Goal: Task Accomplishment & Management: Use online tool/utility

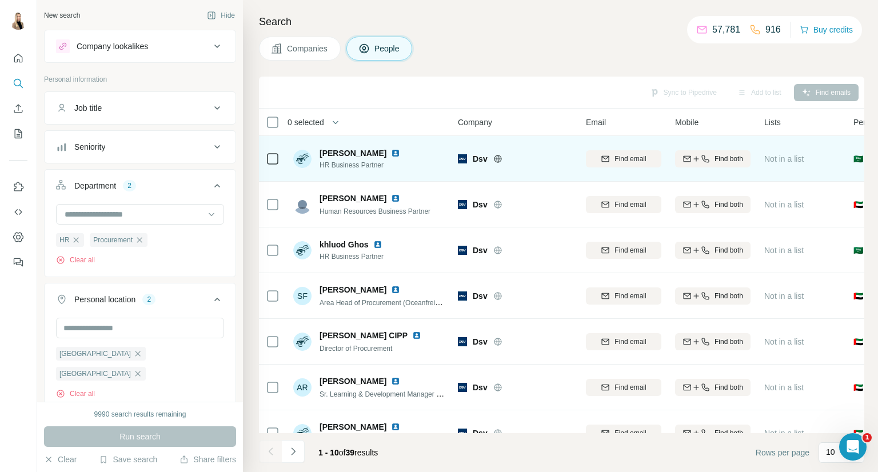
scroll to position [190, 0]
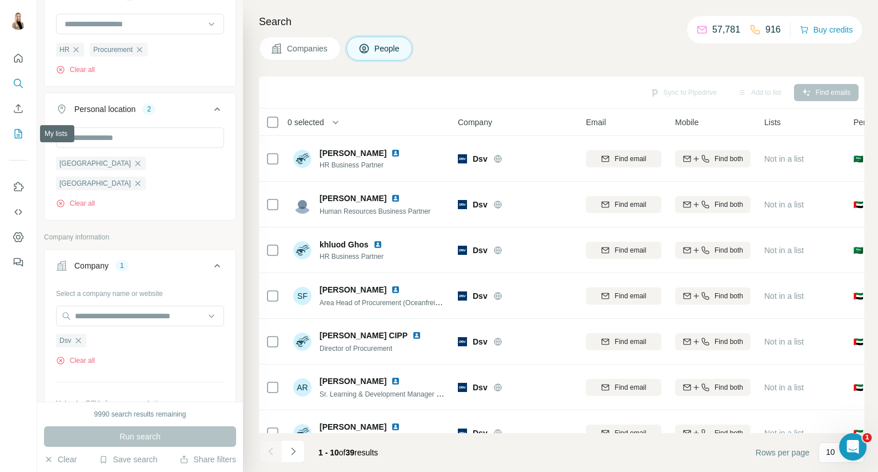
click at [23, 130] on icon "My lists" at bounding box center [18, 133] width 11 height 11
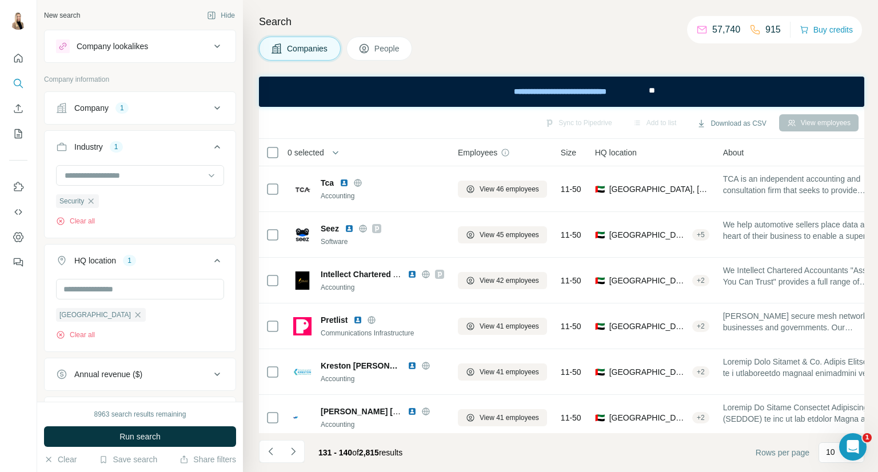
scroll to position [62, 0]
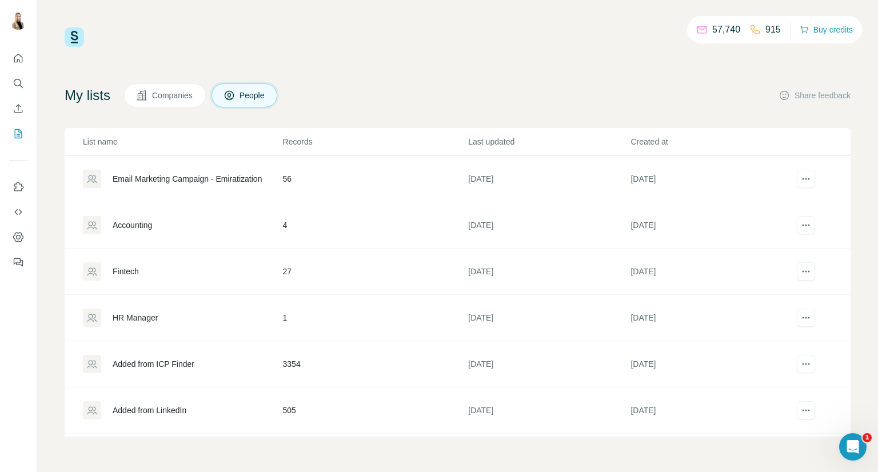
click at [226, 176] on div "Email Marketing Campaign - Emiratization" at bounding box center [187, 178] width 149 height 11
click at [203, 180] on div "Email Marketing Campaign - Emiratization" at bounding box center [187, 178] width 149 height 11
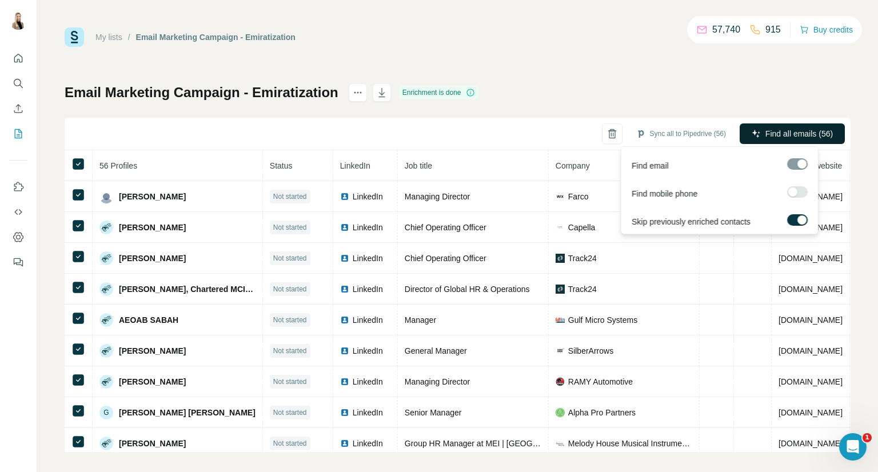
click at [808, 135] on span "Find all emails (56)" at bounding box center [798, 133] width 67 height 11
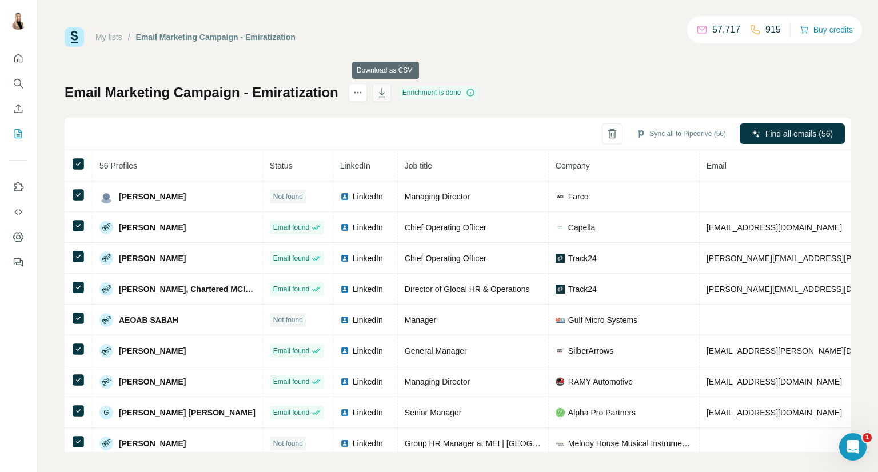
click at [388, 92] on icon "button" at bounding box center [381, 92] width 11 height 11
click at [386, 100] on button "button" at bounding box center [382, 92] width 18 height 18
click at [9, 138] on button "My lists" at bounding box center [18, 133] width 18 height 21
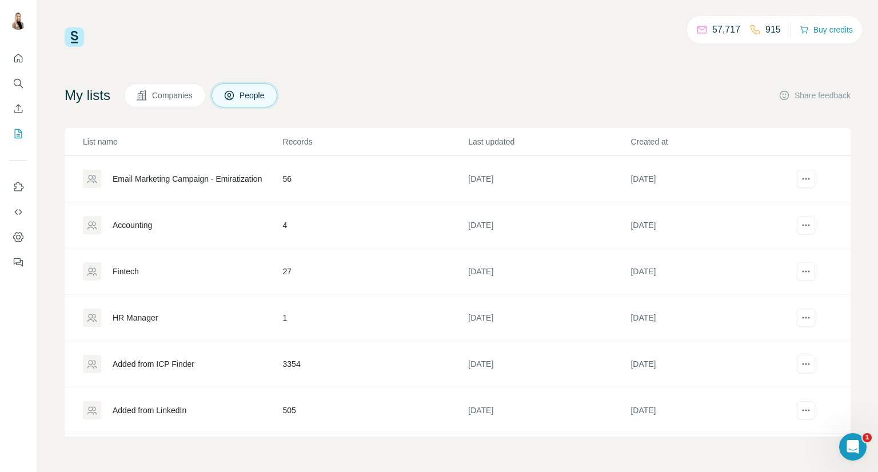
click at [137, 269] on div "Fintech" at bounding box center [126, 271] width 26 height 11
click at [115, 273] on div "Fintech" at bounding box center [126, 271] width 26 height 11
click at [94, 268] on icon at bounding box center [91, 272] width 9 height 8
click at [130, 270] on div "Fintech" at bounding box center [126, 271] width 26 height 11
click at [128, 271] on div "Fintech" at bounding box center [126, 271] width 26 height 11
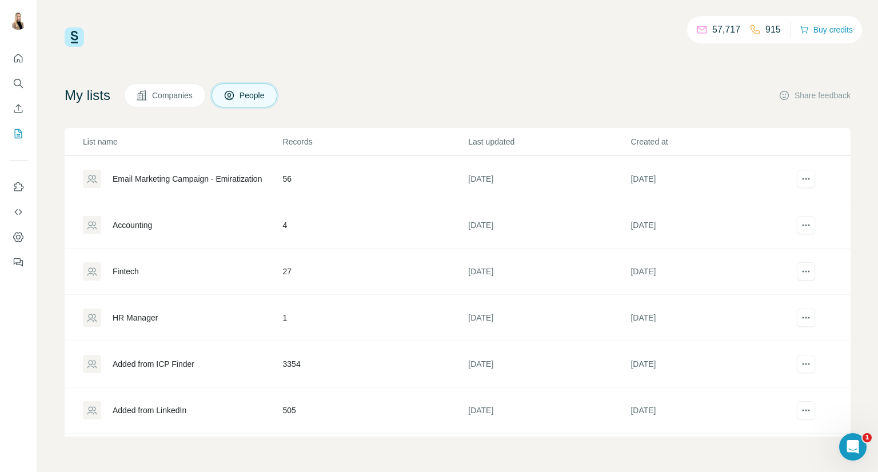
click at [220, 42] on div "57,717 915 Buy credits" at bounding box center [458, 36] width 786 height 19
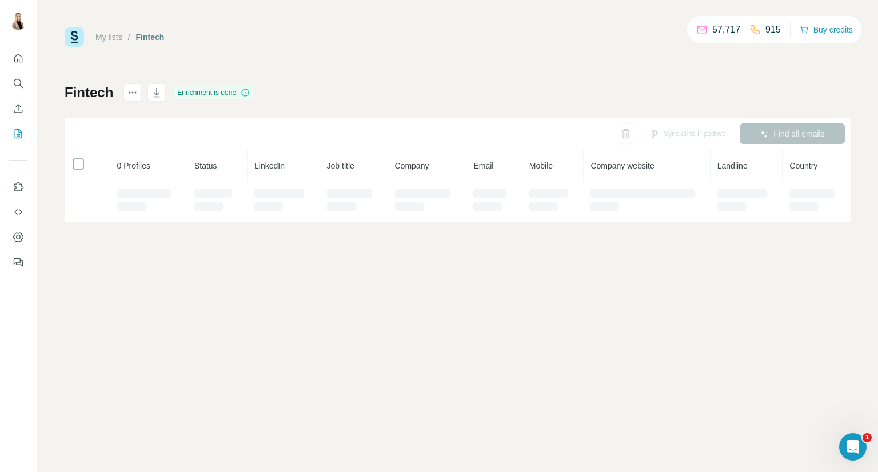
click at [437, 54] on div "My lists / Fintech 57,717 915 Buy credits Fintech Enrichment is done Sync all t…" at bounding box center [458, 124] width 786 height 195
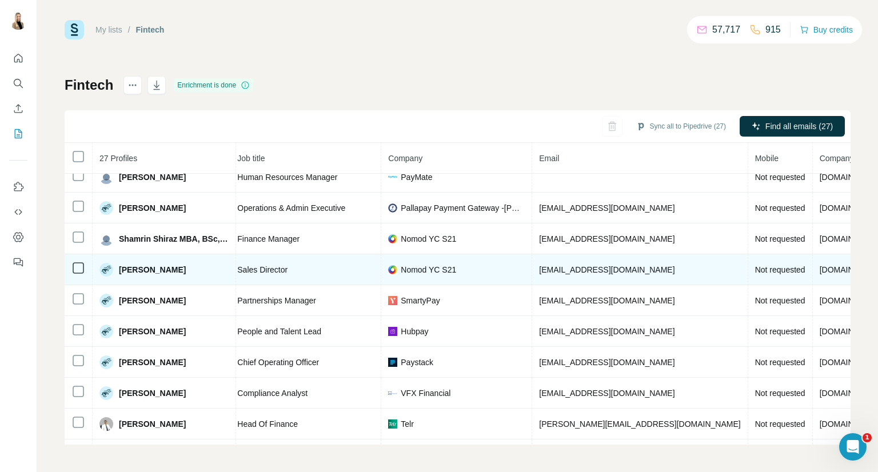
scroll to position [0, 141]
